Goal: Entertainment & Leisure: Consume media (video, audio)

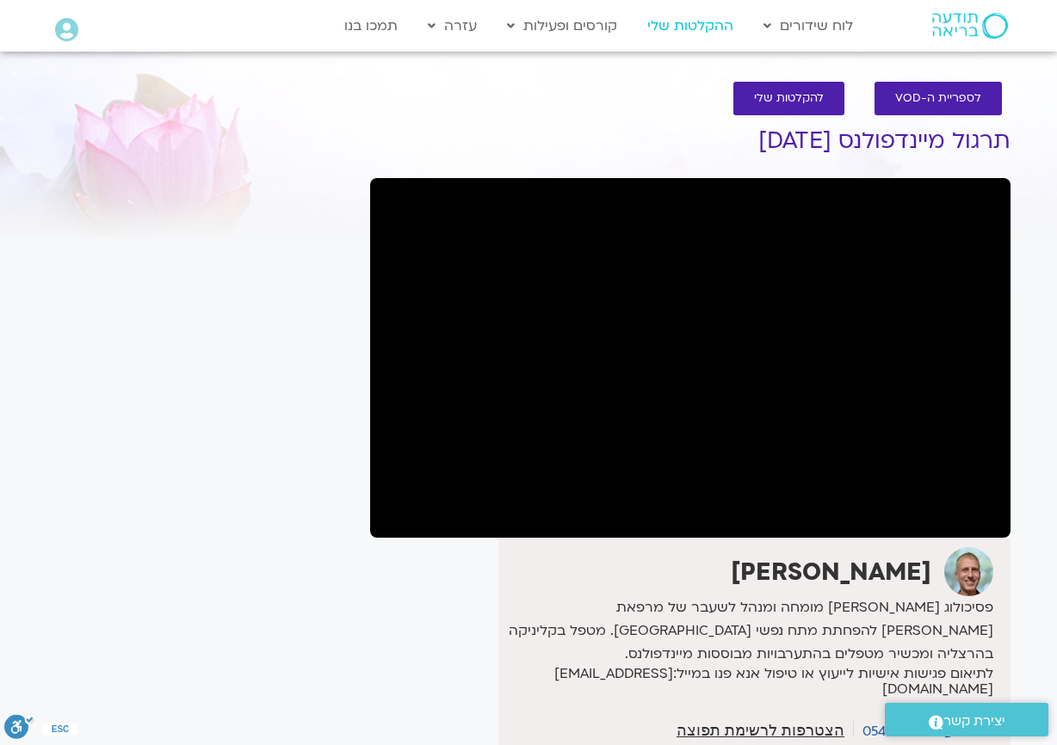
click at [691, 30] on link "ההקלטות שלי" at bounding box center [689, 25] width 103 height 33
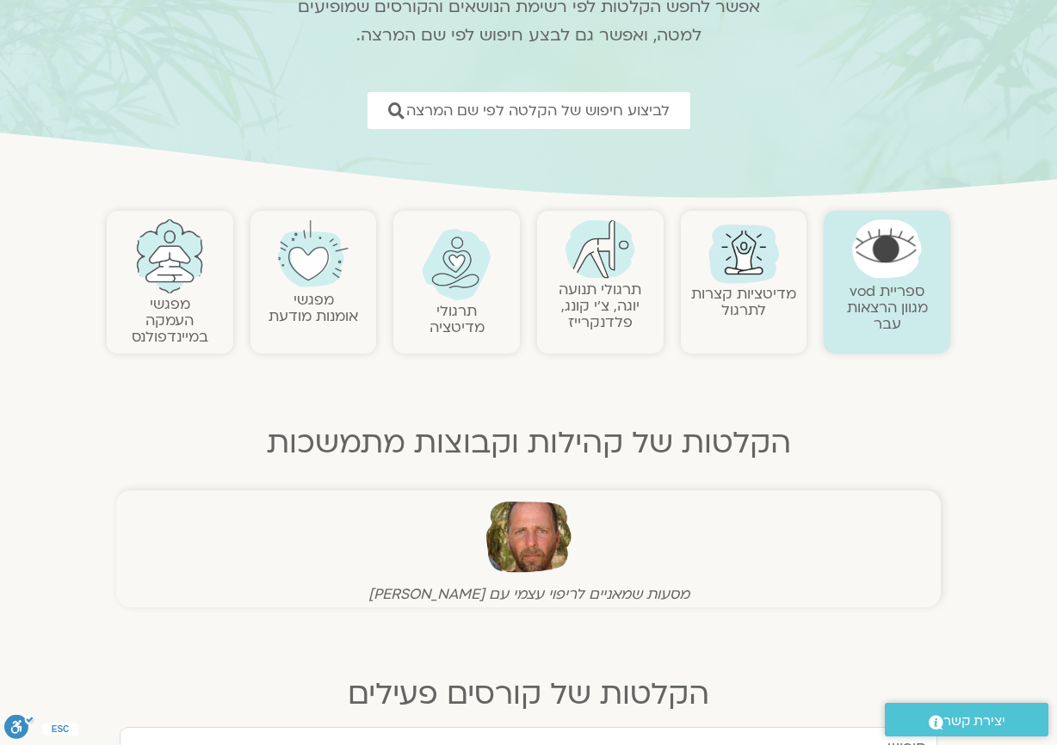
scroll to position [86, 0]
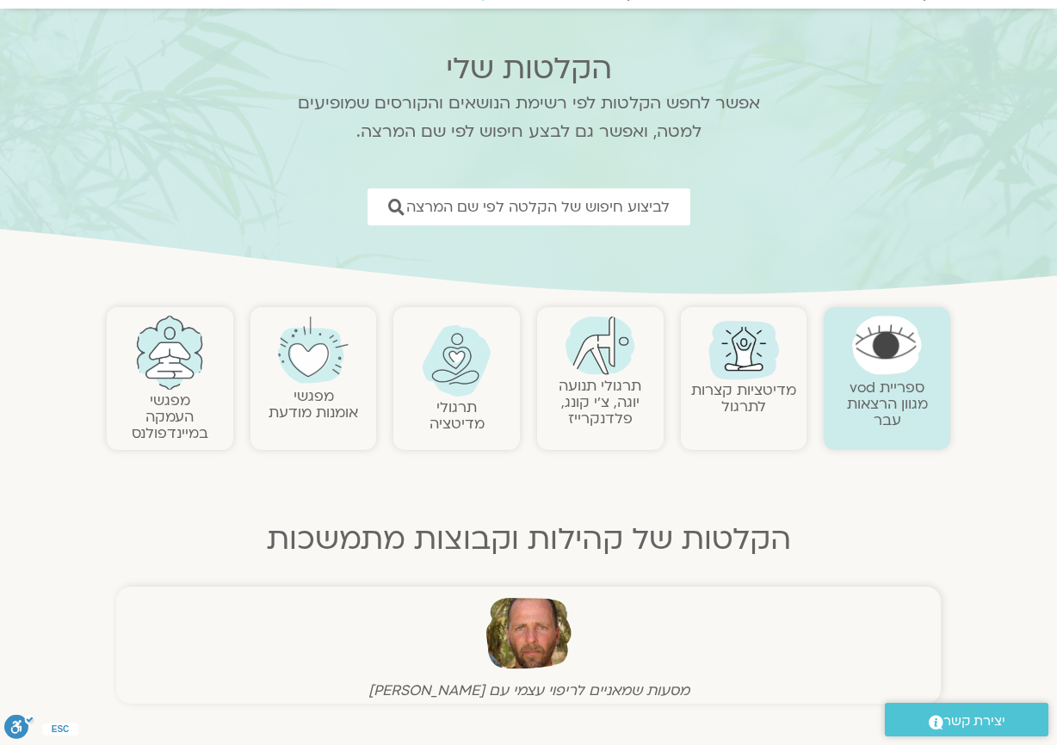
click at [334, 356] on img at bounding box center [313, 351] width 70 height 70
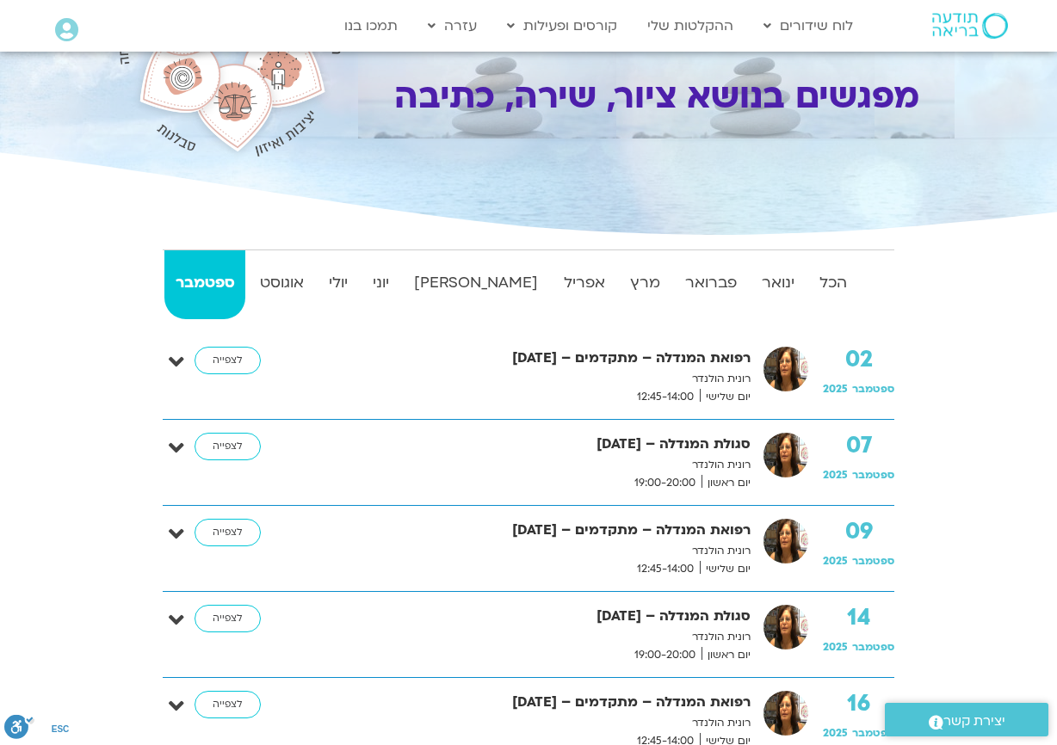
scroll to position [86, 0]
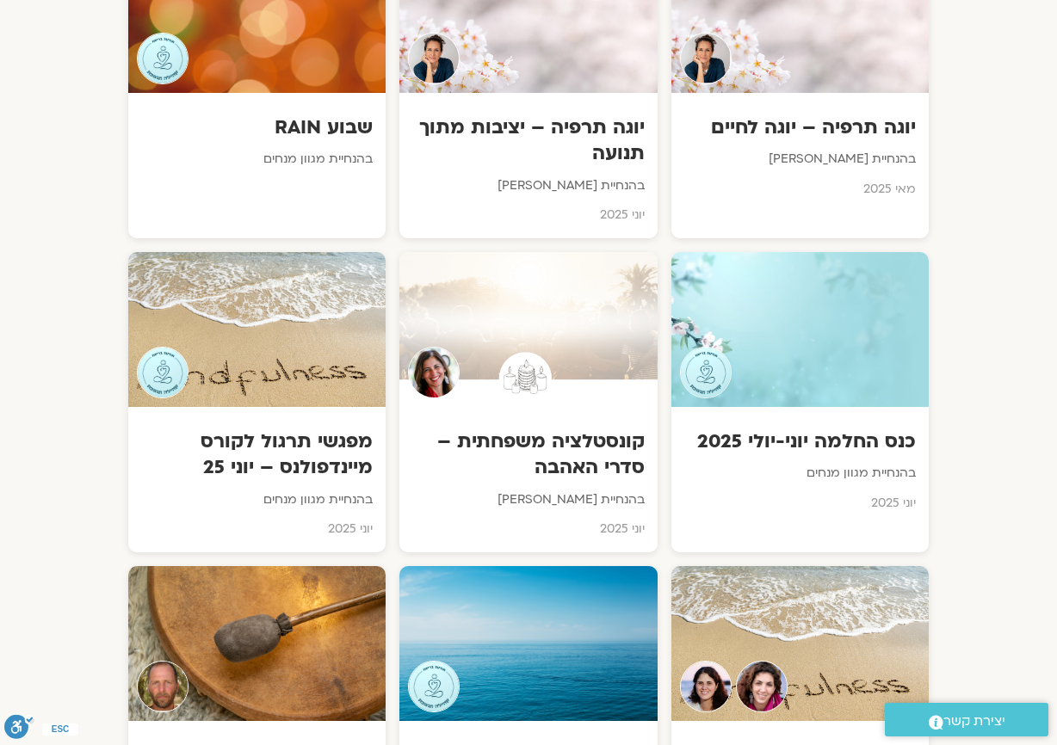
scroll to position [2742, 0]
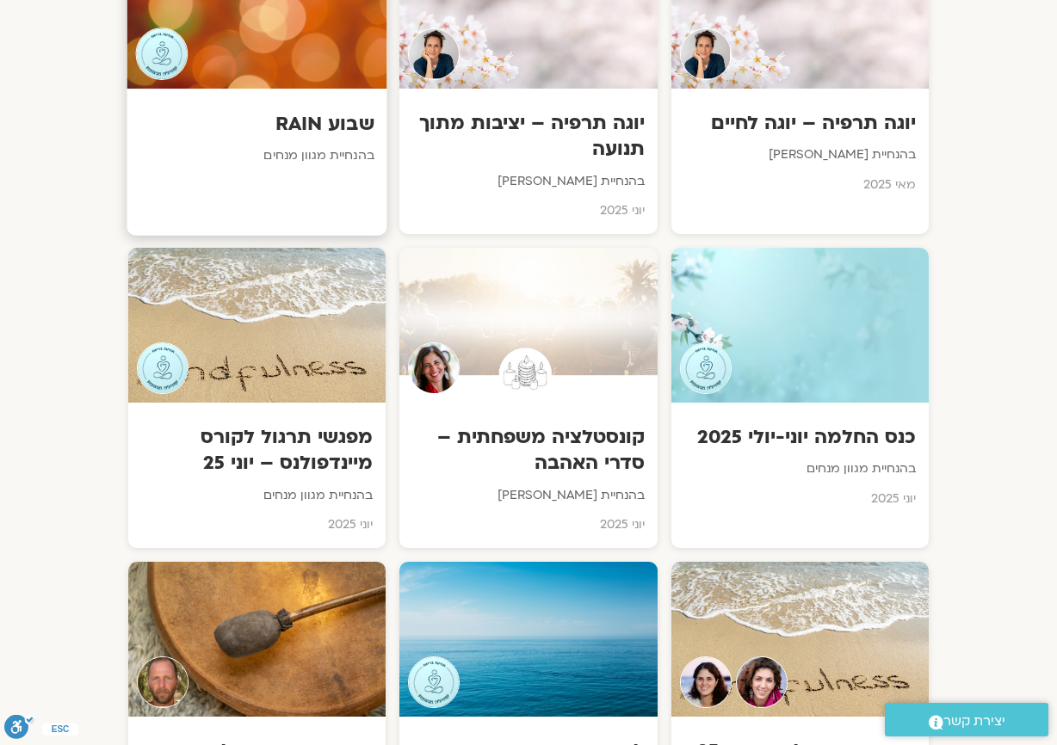
click at [284, 151] on p "בהנחיית מגוון מנחים" at bounding box center [257, 156] width 234 height 22
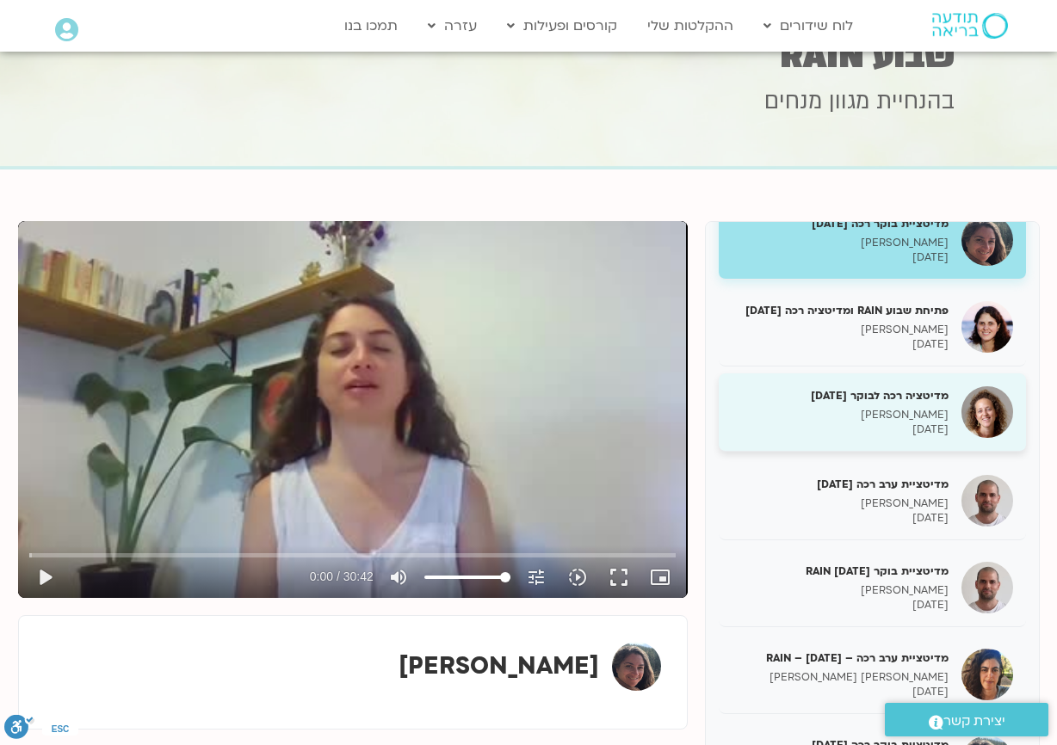
scroll to position [344, 0]
